Goal: Transaction & Acquisition: Purchase product/service

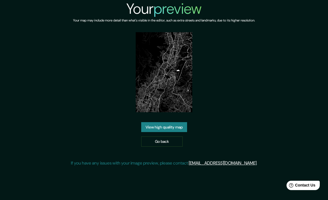
click at [176, 67] on img at bounding box center [164, 72] width 57 height 80
click at [168, 147] on link "Go back" at bounding box center [162, 141] width 42 height 10
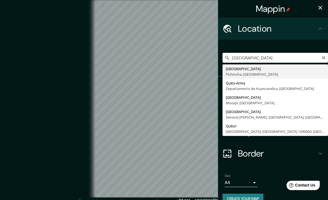
type input "Quito, Pichincha, Ecuador"
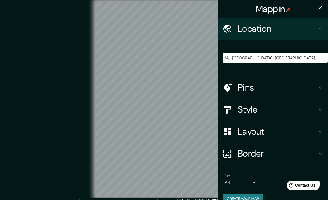
click at [264, 109] on h4 "Style" at bounding box center [277, 109] width 79 height 11
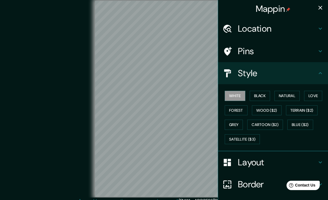
click at [267, 96] on button "Black" at bounding box center [260, 96] width 21 height 10
click at [288, 97] on button "Natural" at bounding box center [287, 96] width 25 height 10
click at [313, 98] on button "Love" at bounding box center [313, 96] width 18 height 10
click at [243, 112] on button "Forest" at bounding box center [236, 110] width 23 height 10
click at [319, 10] on icon "button" at bounding box center [320, 7] width 7 height 7
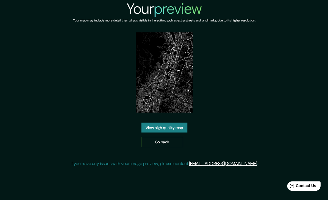
click at [171, 147] on link "Go back" at bounding box center [162, 141] width 42 height 10
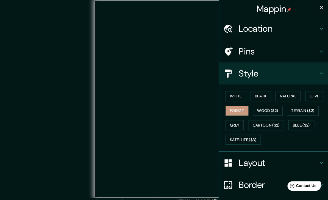
click at [273, 27] on h4 "Location" at bounding box center [277, 28] width 79 height 11
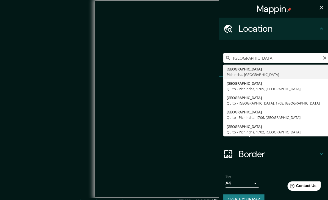
type input "Quito, Pichincha, Ecuador"
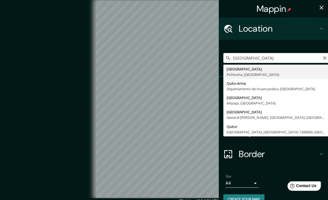
type input "Quito, Pichincha, Ecuador"
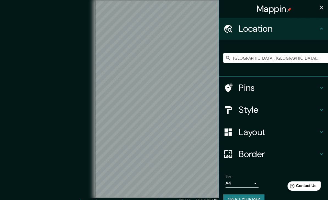
click at [264, 109] on h4 "Style" at bounding box center [277, 109] width 79 height 11
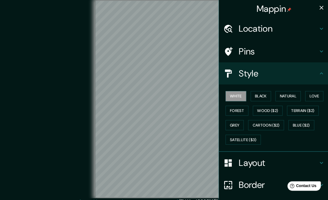
click at [268, 112] on button "Wood ($2)" at bounding box center [267, 110] width 30 height 10
click at [300, 111] on button "Terrain ($2)" at bounding box center [302, 110] width 32 height 10
click at [240, 124] on button "Grey" at bounding box center [234, 125] width 18 height 10
click at [271, 123] on button "Cartoon ($2)" at bounding box center [265, 125] width 36 height 10
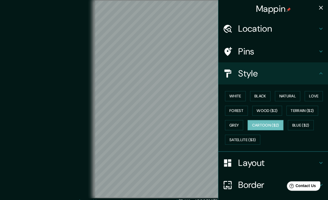
click at [298, 124] on button "Blue ($2)" at bounding box center [301, 125] width 26 height 10
click at [249, 139] on button "Satellite ($3)" at bounding box center [242, 139] width 35 height 10
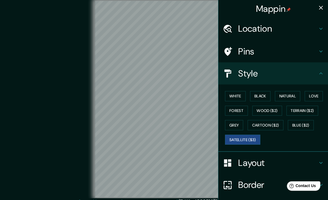
click at [263, 108] on button "Wood ($2)" at bounding box center [267, 110] width 30 height 10
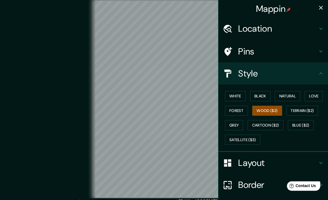
click at [313, 11] on div "Mappin" at bounding box center [273, 9] width 110 height 18
click at [318, 9] on icon "button" at bounding box center [320, 7] width 7 height 7
